Goal: Navigation & Orientation: Find specific page/section

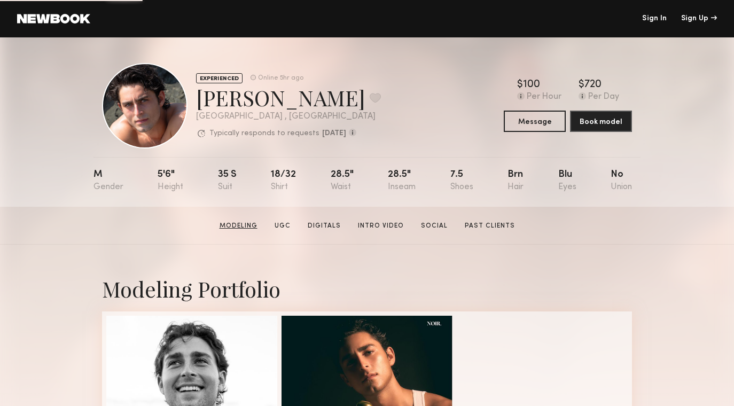
click at [223, 226] on link "Modeling" at bounding box center [238, 226] width 47 height 10
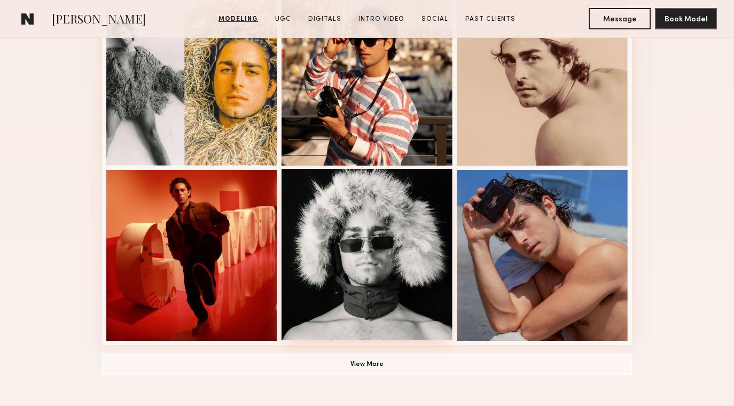
scroll to position [641, 0]
